Goal: Find specific page/section

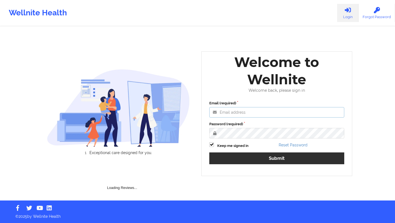
type input "[EMAIL_ADDRESS][DOMAIN_NAME]"
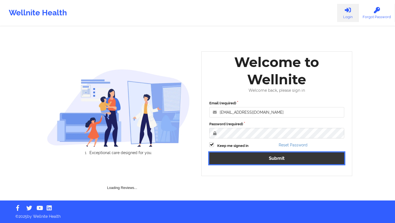
click at [239, 158] on button "Submit" at bounding box center [276, 158] width 135 height 12
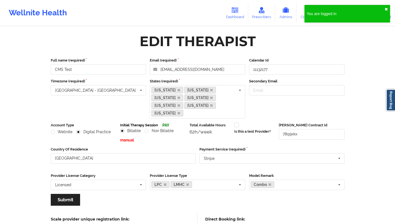
click at [386, 9] on button "✖︎" at bounding box center [386, 9] width 3 height 4
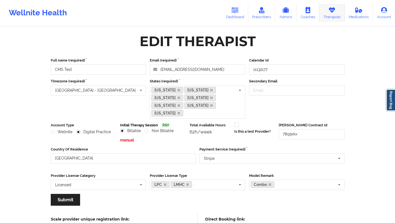
click at [328, 12] on link "Therapists" at bounding box center [332, 13] width 26 height 18
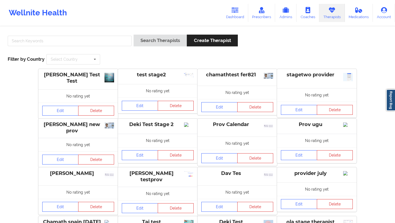
click at [109, 35] on div at bounding box center [70, 43] width 128 height 16
click at [102, 38] on input "text" at bounding box center [70, 41] width 124 height 10
type input "deki test stage"
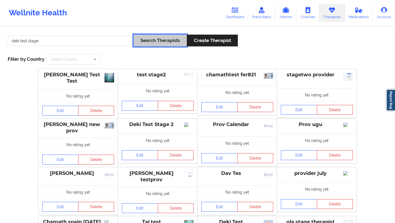
click at [158, 39] on button "Search Therapists" at bounding box center [160, 41] width 53 height 12
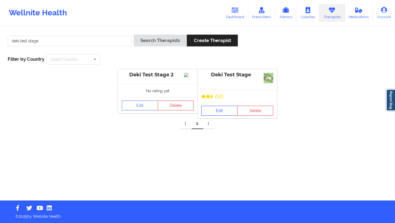
click at [212, 109] on link "Edit" at bounding box center [219, 111] width 36 height 10
